Goal: Task Accomplishment & Management: Complete application form

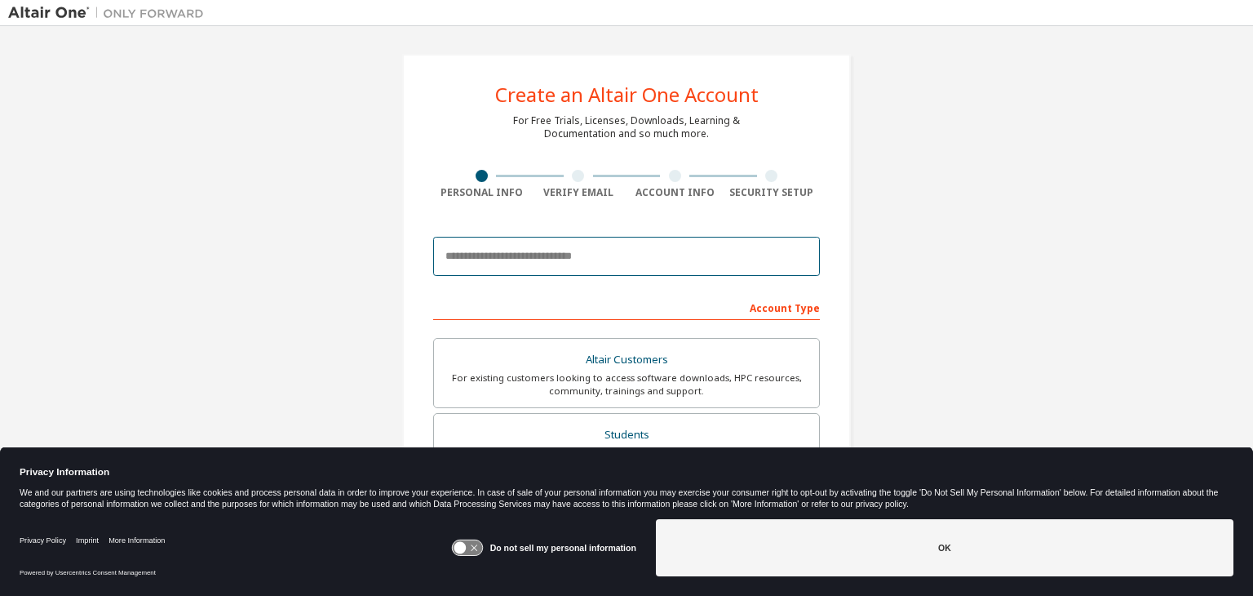
click at [619, 256] on input "email" at bounding box center [626, 256] width 387 height 39
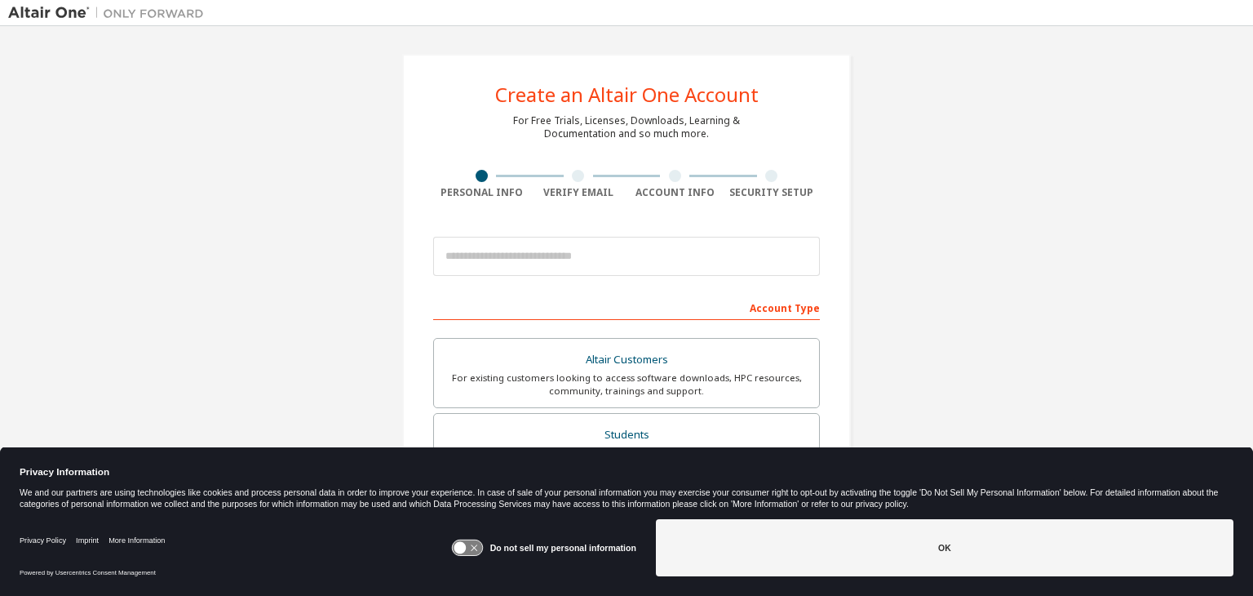
click at [1036, 224] on div "Create an Altair One Account For Free Trials, Licenses, Downloads, Learning & D…" at bounding box center [626, 466] width 1237 height 864
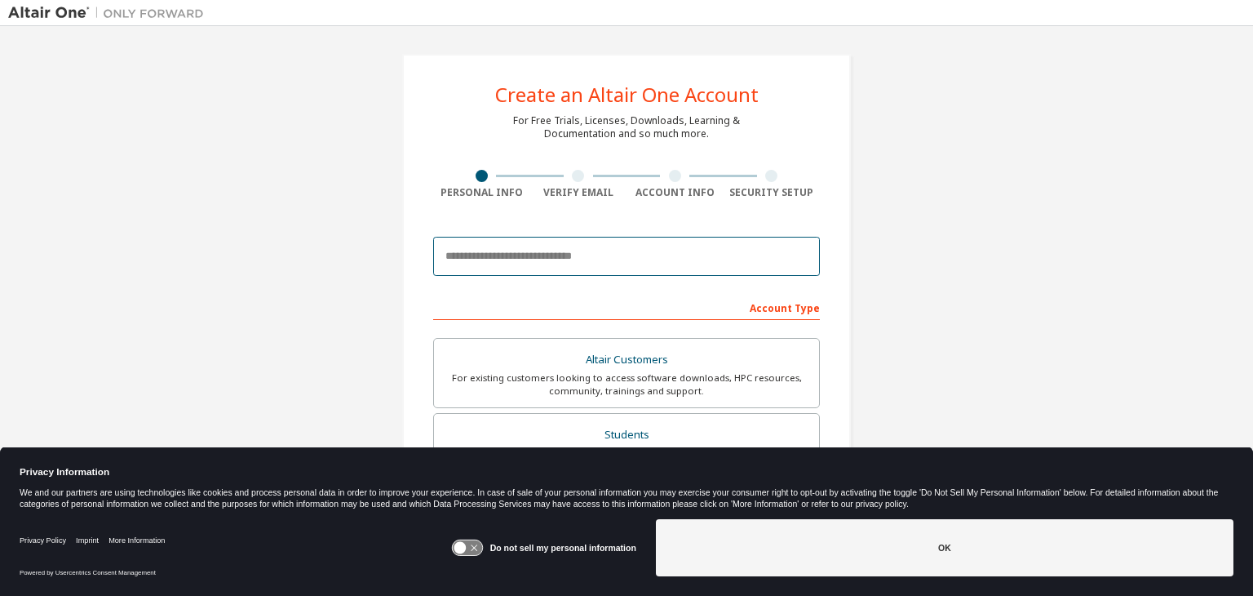
click at [653, 249] on input "email" at bounding box center [626, 256] width 387 height 39
type input "*"
type input "**********"
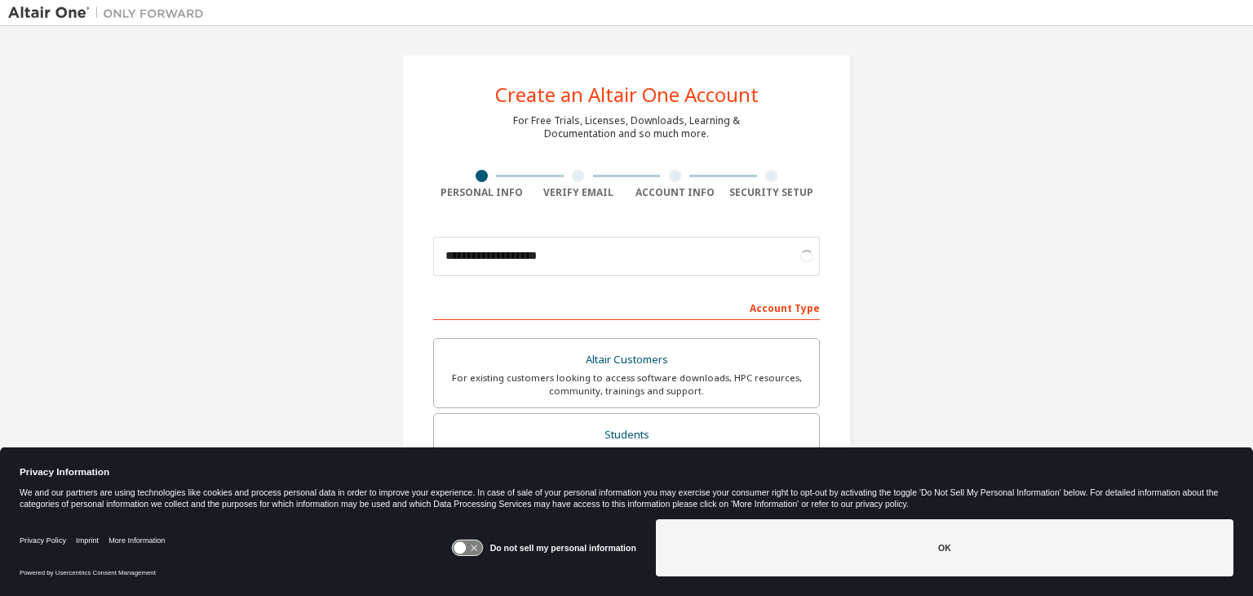
click at [989, 317] on div "**********" at bounding box center [626, 466] width 1237 height 864
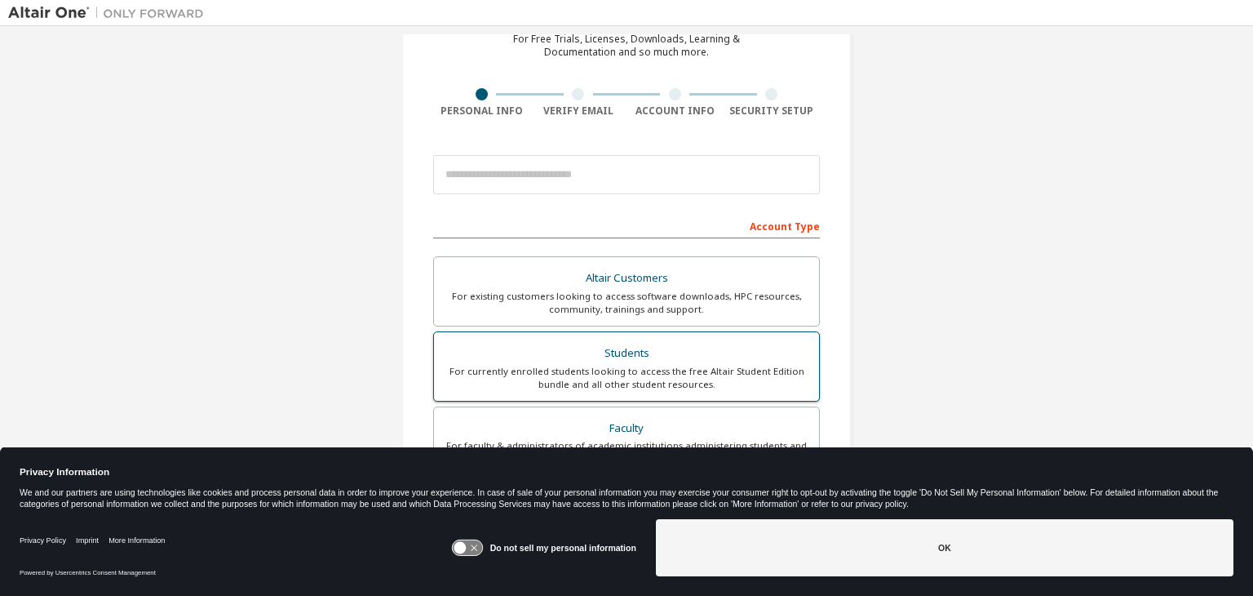
click at [561, 375] on div "For currently enrolled students looking to access the free Altair Student Editi…" at bounding box center [627, 378] width 366 height 26
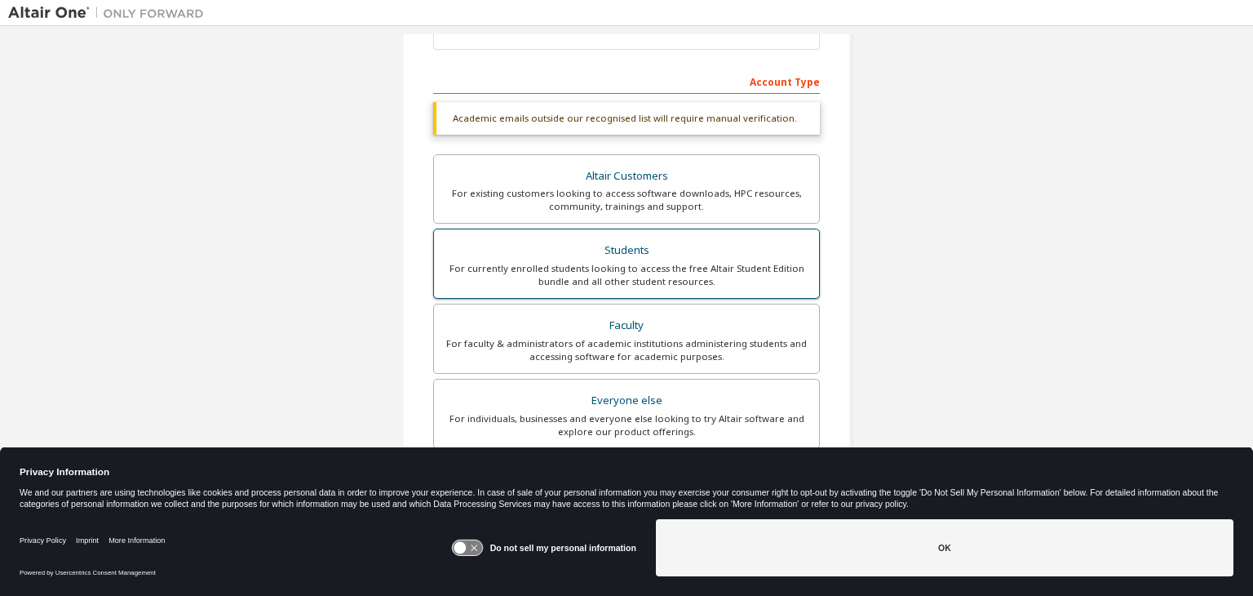
scroll to position [245, 0]
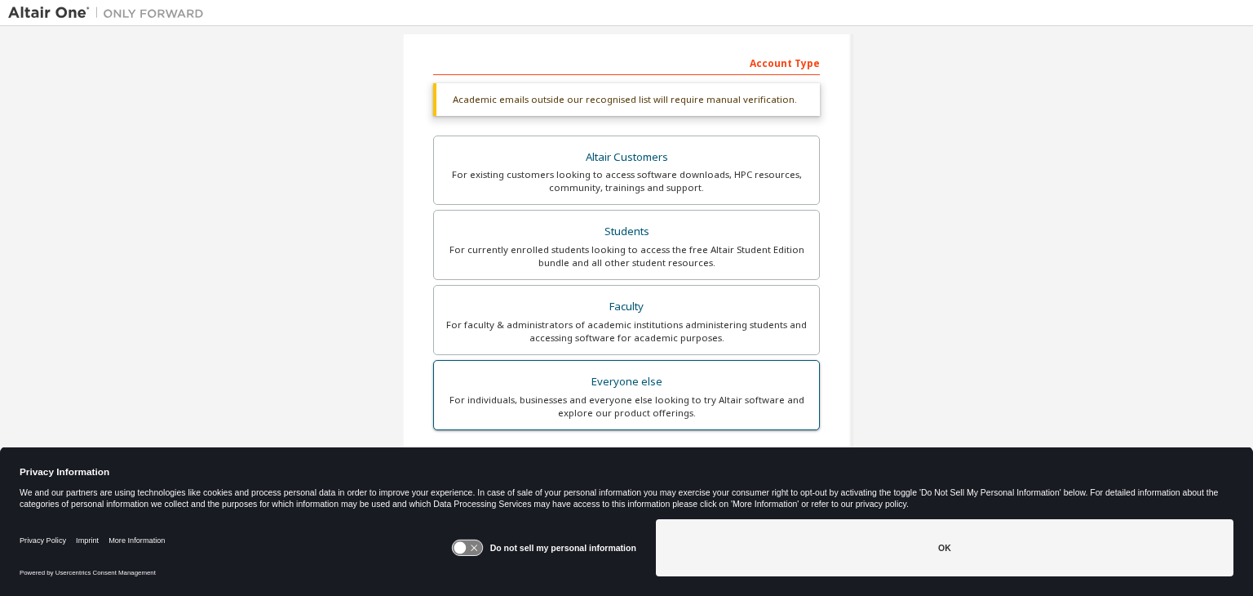
click at [573, 409] on div "For individuals, businesses and everyone else looking to try Altair software an…" at bounding box center [627, 406] width 366 height 26
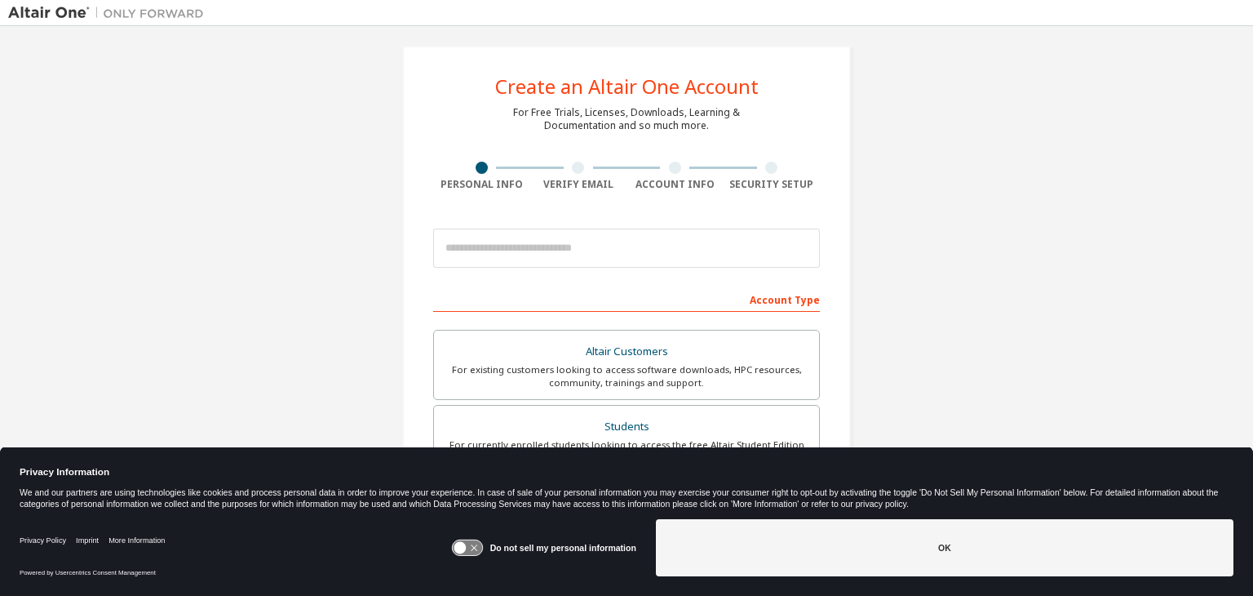
scroll to position [0, 0]
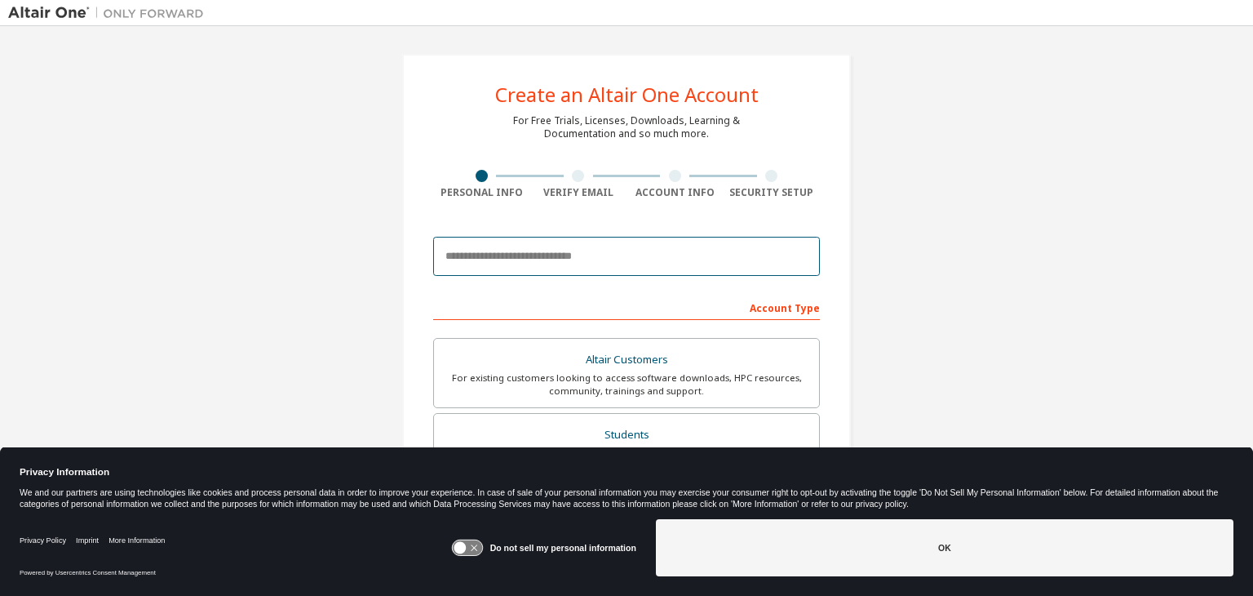
click at [584, 258] on input "email" at bounding box center [626, 256] width 387 height 39
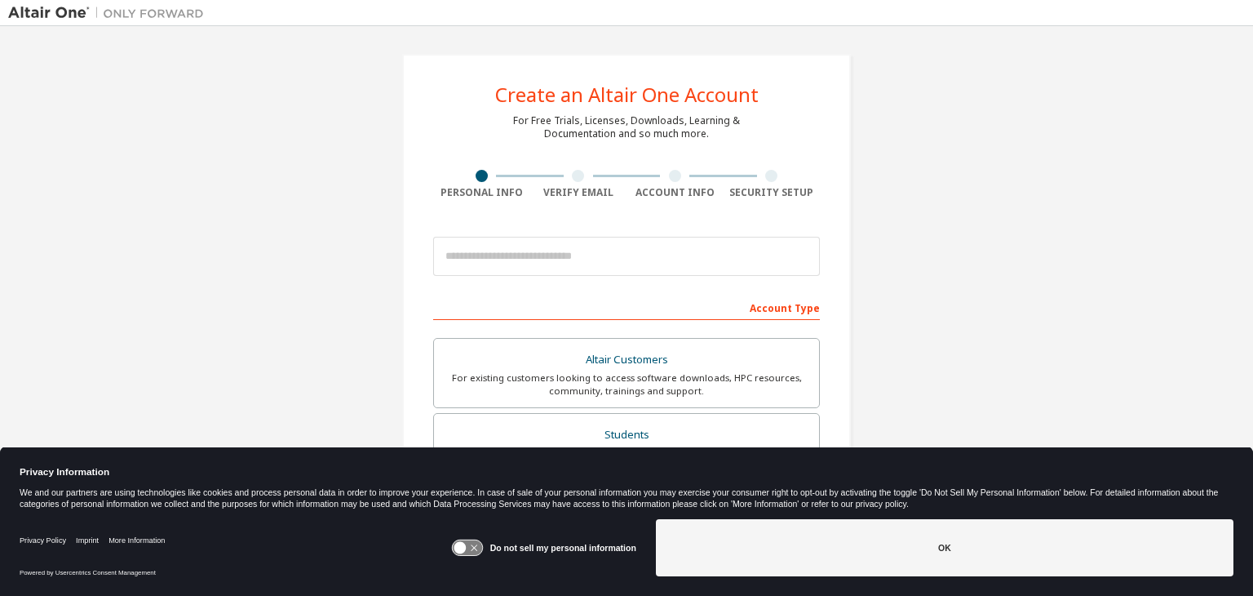
click at [1133, 228] on div "Create an Altair One Account For Free Trials, Licenses, Downloads, Learning & D…" at bounding box center [626, 466] width 1237 height 864
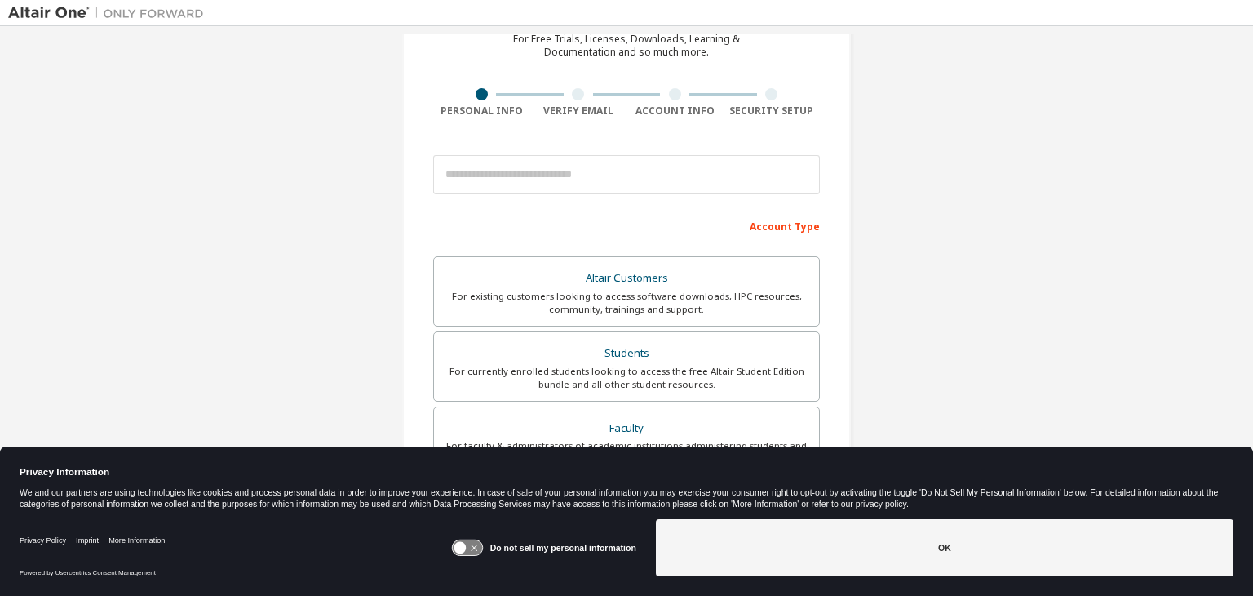
scroll to position [245, 0]
